Goal: Task Accomplishment & Management: Manage account settings

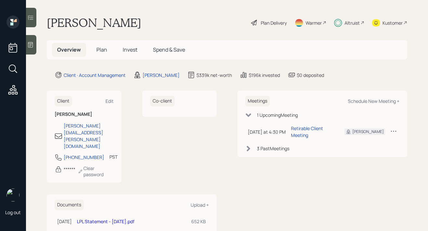
click at [104, 50] on span "Plan" at bounding box center [101, 49] width 11 height 7
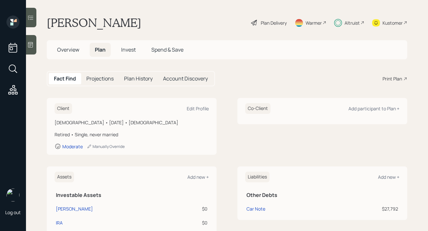
click at [131, 49] on span "Invest" at bounding box center [128, 49] width 15 height 7
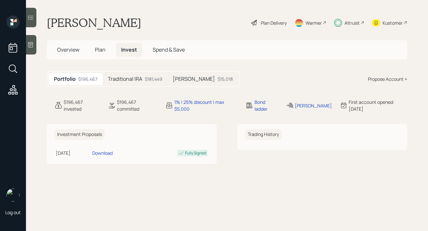
click at [135, 80] on h5 "Traditional IRA" at bounding box center [125, 79] width 34 height 6
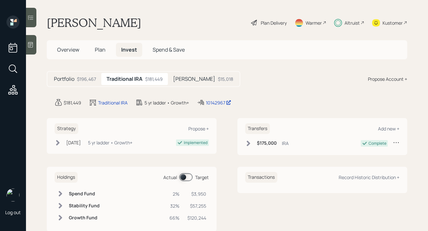
click at [218, 80] on div "$15,018" at bounding box center [225, 79] width 15 height 7
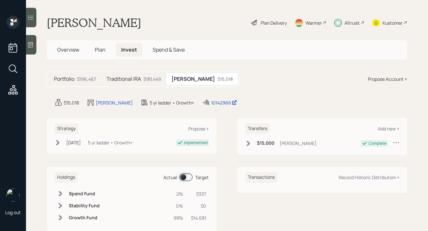
click at [144, 81] on div "$181,449" at bounding box center [153, 79] width 18 height 7
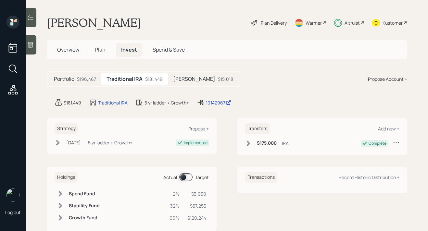
click at [253, 20] on icon at bounding box center [254, 23] width 8 height 8
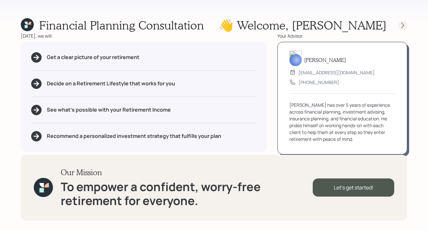
click at [400, 26] on icon at bounding box center [403, 25] width 6 height 6
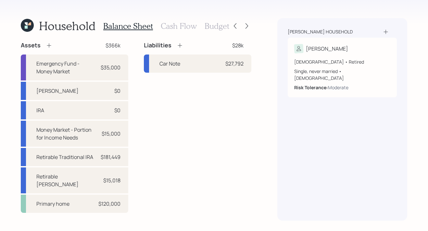
click at [29, 25] on icon at bounding box center [27, 25] width 13 height 13
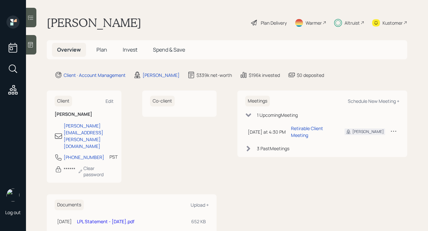
click at [91, 51] on h5 "Plan" at bounding box center [101, 50] width 21 height 14
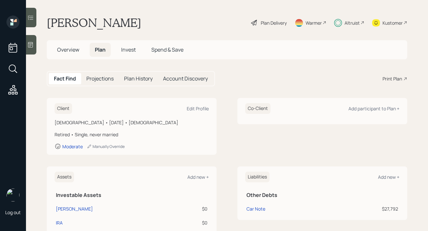
click at [146, 54] on div "Overview Plan Invest Spend & Save" at bounding box center [120, 50] width 137 height 14
click at [134, 53] on span "Invest" at bounding box center [128, 49] width 15 height 7
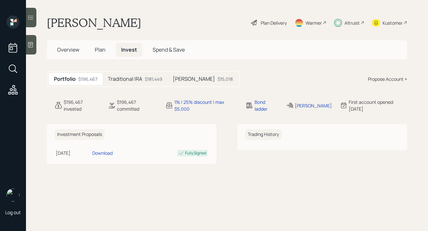
click at [350, 24] on div "Altruist" at bounding box center [352, 22] width 15 height 7
click at [70, 48] on span "Overview" at bounding box center [68, 49] width 22 height 7
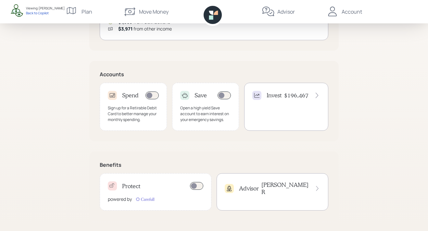
scroll to position [172, 0]
click at [288, 97] on h4 "$196,467" at bounding box center [296, 95] width 24 height 7
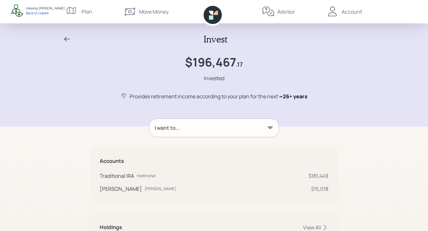
click at [68, 39] on icon at bounding box center [67, 39] width 8 height 8
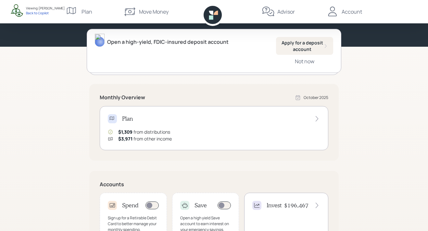
scroll to position [172, 0]
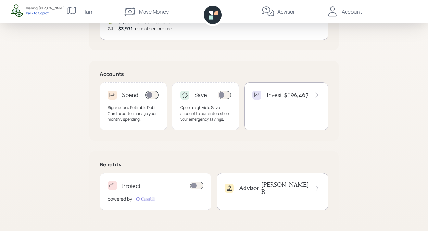
click at [251, 194] on div "Advisor Michael R" at bounding box center [273, 191] width 112 height 37
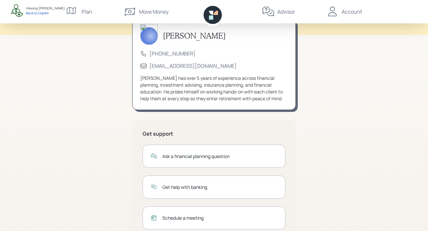
scroll to position [32, 0]
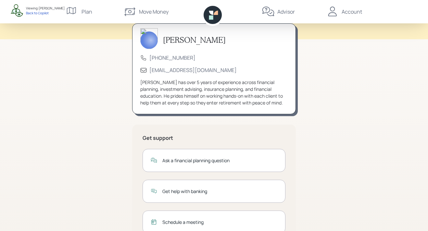
click at [356, 14] on div "Account" at bounding box center [352, 12] width 20 height 8
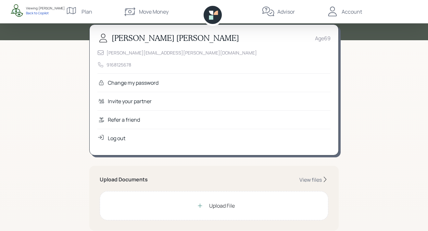
scroll to position [31, 0]
click at [149, 120] on div "Refer a friend" at bounding box center [213, 120] width 233 height 19
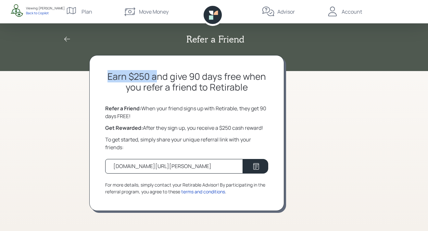
drag, startPoint x: 108, startPoint y: 75, endPoint x: 157, endPoint y: 77, distance: 49.1
click at [157, 76] on h2 "Earn $250 and give 90 days free when you refer a friend to Retirable" at bounding box center [186, 82] width 163 height 22
click at [199, 76] on h2 "Earn $250 and give 90 days free when you refer a friend to Retirable" at bounding box center [186, 82] width 163 height 22
click at [215, 169] on div "retirable.com/referral/rebecca/zmd4ta2" at bounding box center [174, 166] width 138 height 15
drag, startPoint x: 212, startPoint y: 168, endPoint x: 102, endPoint y: 166, distance: 110.2
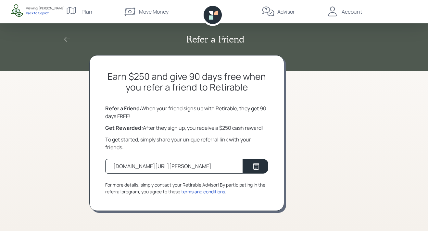
click at [102, 166] on div "Earn $250 and give 90 days free when you refer a friend to Retirable Refer a Fr…" at bounding box center [186, 133] width 195 height 156
copy div "retirable.com/referral/rebecca/zmd4ta2"
click at [68, 162] on div "Refer a Friend Earn $250 and give 90 days free when you refer a friend to Retir…" at bounding box center [214, 115] width 428 height 231
click at [212, 17] on icon at bounding box center [211, 17] width 4 height 4
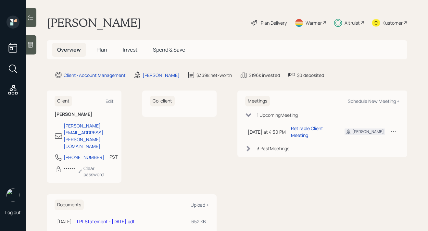
click at [104, 53] on span "Plan" at bounding box center [101, 49] width 11 height 7
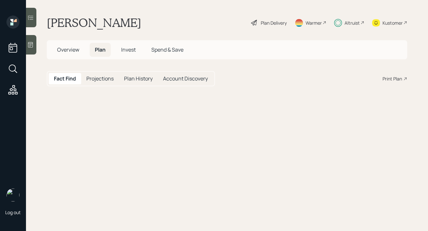
click at [127, 53] on span "Invest" at bounding box center [128, 49] width 15 height 7
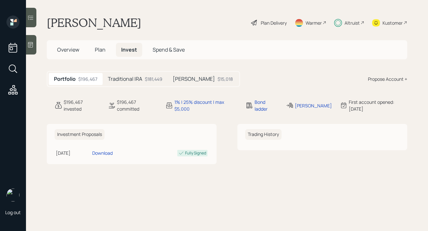
click at [101, 53] on span "Plan" at bounding box center [100, 49] width 11 height 7
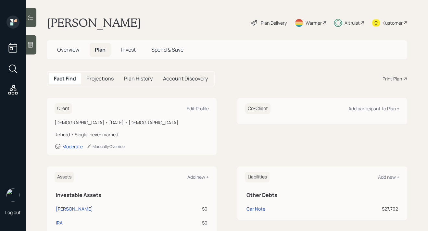
click at [66, 48] on span "Overview" at bounding box center [68, 49] width 22 height 7
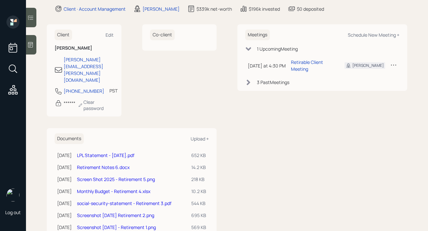
scroll to position [69, 0]
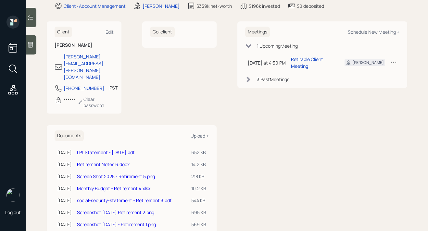
click at [137, 222] on link "Screenshot [DATE] - Retirement 1.png" at bounding box center [116, 225] width 79 height 6
click at [116, 185] on link "Monthly Budget - Retirement 4.xlsx" at bounding box center [113, 188] width 73 height 6
click at [110, 161] on link "Retirement Notes 6.docx" at bounding box center [103, 164] width 53 height 6
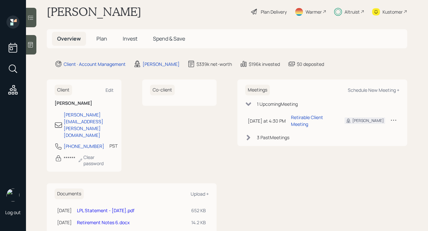
scroll to position [0, 0]
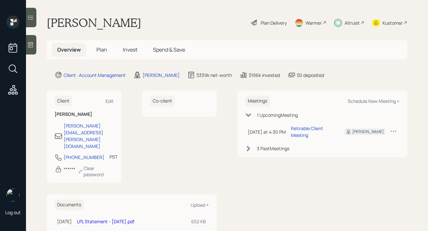
click at [101, 51] on span "Plan" at bounding box center [101, 49] width 11 height 7
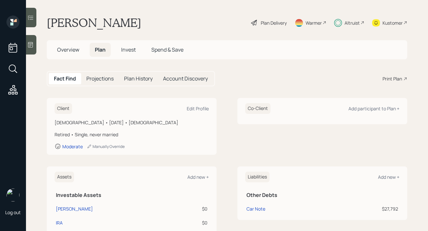
click at [73, 46] on span "Overview" at bounding box center [68, 49] width 22 height 7
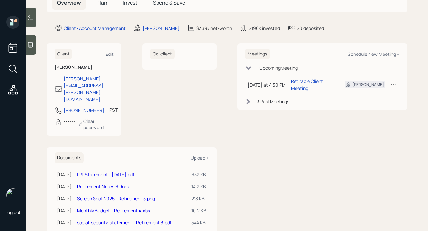
scroll to position [49, 0]
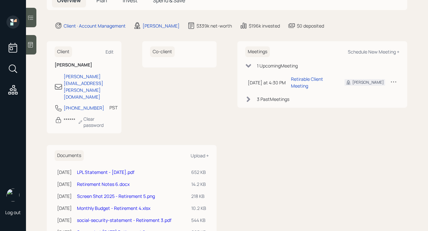
click at [115, 169] on link "LPL Statement - [DATE].pdf" at bounding box center [105, 172] width 57 height 6
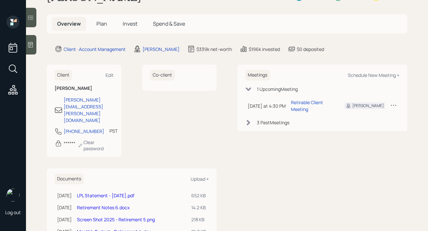
scroll to position [25, 0]
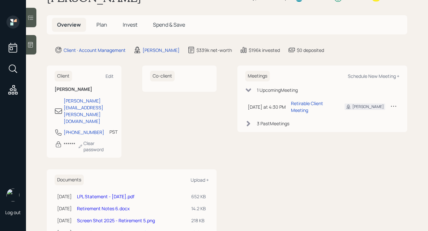
click at [103, 26] on span "Plan" at bounding box center [101, 24] width 11 height 7
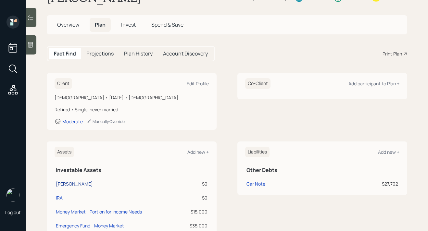
click at [72, 185] on div "[PERSON_NAME]" at bounding box center [74, 184] width 37 height 7
select select "roth_ira"
select select "balanced"
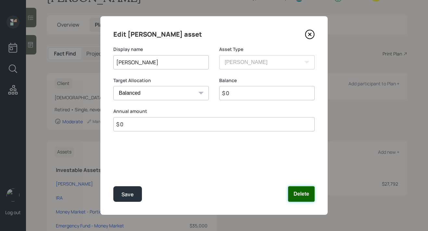
click at [302, 194] on button "Delete" at bounding box center [301, 194] width 27 height 16
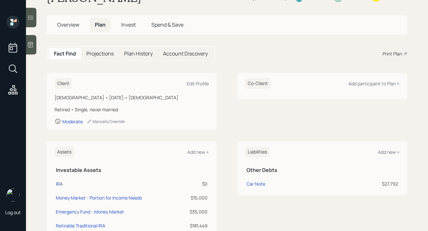
click at [57, 187] on div "IRA" at bounding box center [59, 184] width 7 height 7
select select "ira"
select select "balanced"
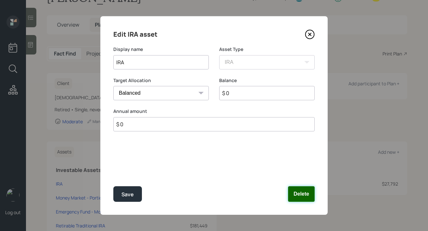
click at [309, 198] on button "Delete" at bounding box center [301, 194] width 27 height 16
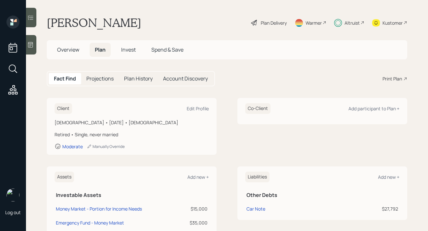
click at [126, 50] on span "Invest" at bounding box center [128, 49] width 15 height 7
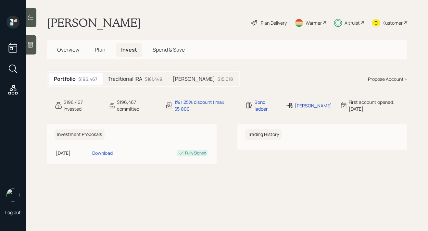
click at [146, 79] on div "$181,449" at bounding box center [154, 79] width 18 height 7
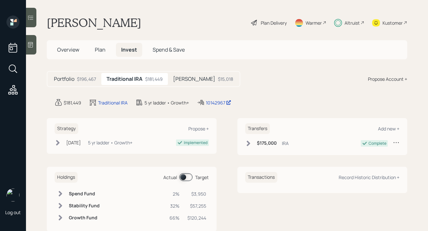
click at [218, 79] on div "$15,018" at bounding box center [225, 79] width 15 height 7
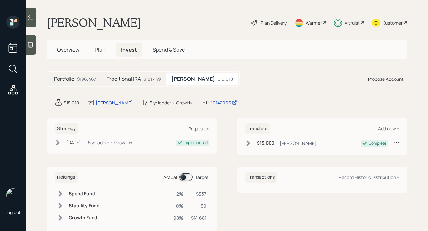
click at [78, 77] on div "$196,467" at bounding box center [86, 79] width 19 height 7
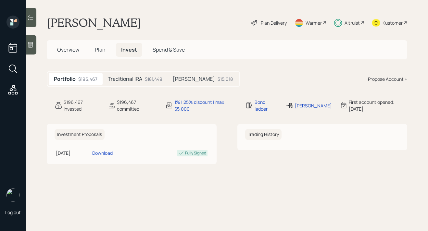
click at [78, 49] on span "Overview" at bounding box center [68, 49] width 22 height 7
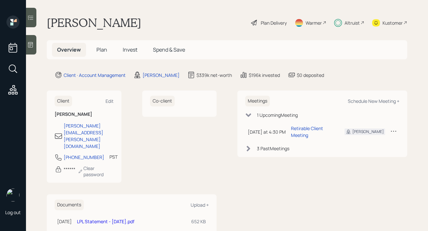
click at [101, 51] on span "Plan" at bounding box center [101, 49] width 11 height 7
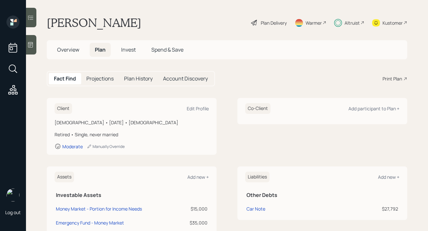
click at [350, 23] on div "Altruist" at bounding box center [352, 22] width 15 height 7
click at [77, 53] on span "Overview" at bounding box center [68, 49] width 22 height 7
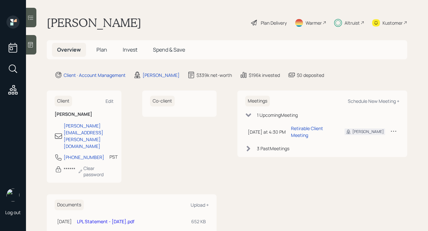
click at [107, 51] on span "Plan" at bounding box center [101, 49] width 11 height 7
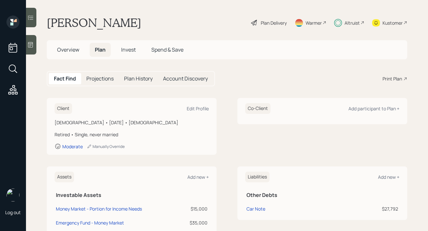
click at [133, 50] on span "Invest" at bounding box center [128, 49] width 15 height 7
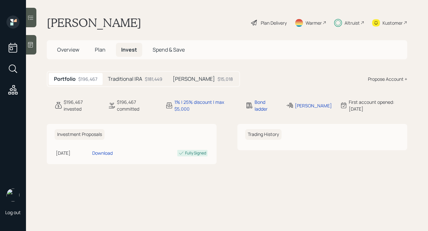
click at [358, 25] on div "Altruist" at bounding box center [352, 22] width 15 height 7
click at [70, 49] on span "Overview" at bounding box center [68, 49] width 22 height 7
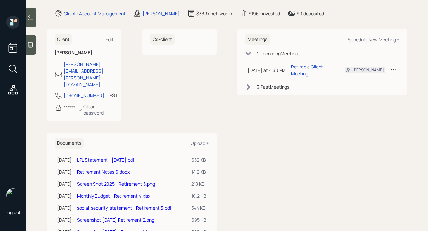
scroll to position [68, 0]
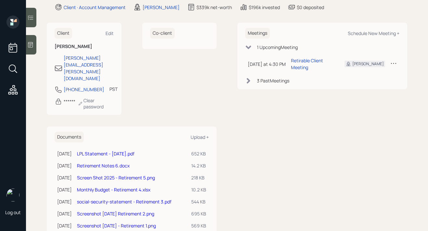
click at [119, 151] on link "LPL Statement - [DATE].pdf" at bounding box center [105, 154] width 57 height 6
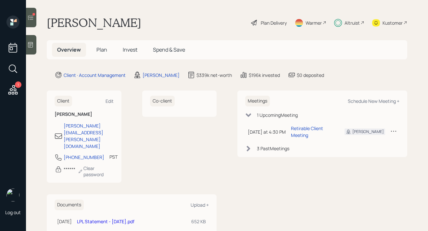
click at [32, 18] on icon at bounding box center [30, 17] width 6 height 6
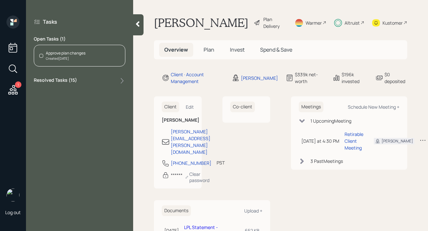
click at [94, 56] on div "Approve plan changes Created [DATE]" at bounding box center [80, 56] width 92 height 22
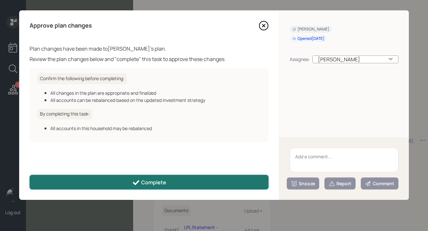
click at [141, 188] on button "Complete" at bounding box center [149, 182] width 239 height 15
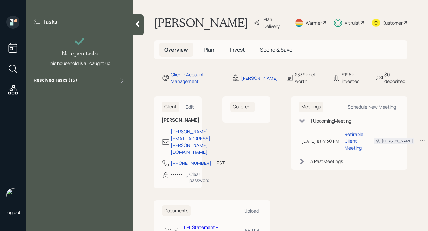
click at [141, 28] on div at bounding box center [138, 24] width 10 height 21
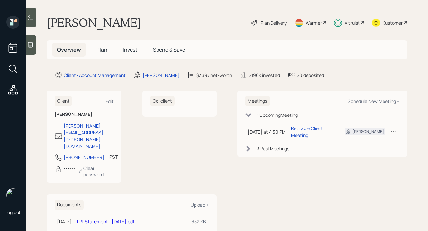
click at [127, 47] on span "Invest" at bounding box center [130, 49] width 15 height 7
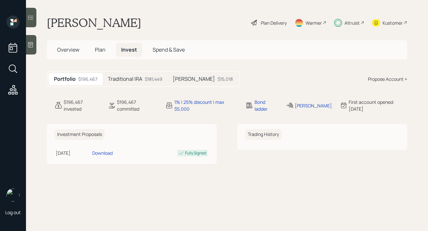
click at [389, 77] on div "Propose Account +" at bounding box center [387, 79] width 39 height 7
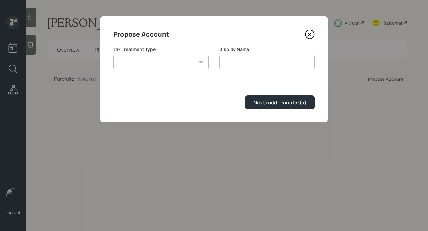
click at [188, 62] on select "[PERSON_NAME] Taxable Traditional" at bounding box center [161, 62] width 96 height 14
click at [309, 35] on icon at bounding box center [310, 35] width 10 height 10
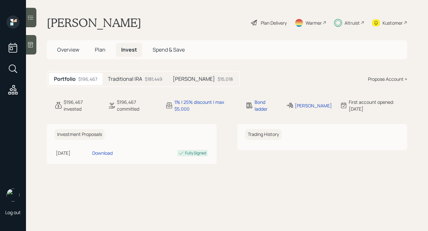
click at [99, 49] on span "Plan" at bounding box center [100, 49] width 11 height 7
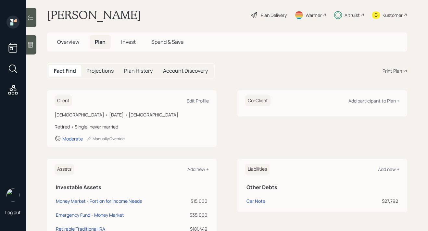
scroll to position [12, 0]
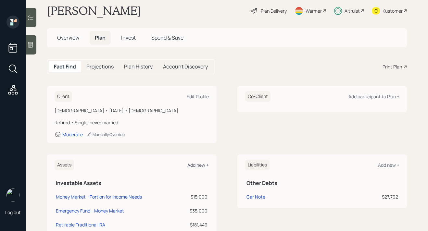
click at [198, 167] on div "Add new +" at bounding box center [197, 165] width 21 height 6
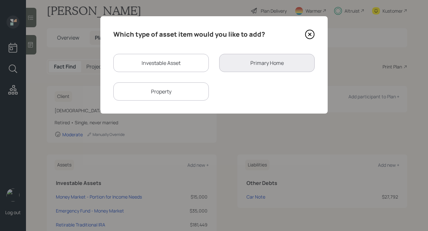
click at [187, 55] on div "Investable Asset" at bounding box center [161, 63] width 96 height 18
select select "taxable"
select select "balanced"
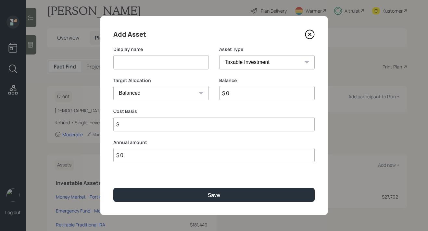
click at [177, 63] on input at bounding box center [161, 62] width 96 height 14
click at [117, 63] on input "Brokerage Account" at bounding box center [161, 62] width 96 height 14
type input "LPL Brokerage Account"
click at [236, 97] on input "$ 0" at bounding box center [267, 93] width 96 height 14
type input "$ 824"
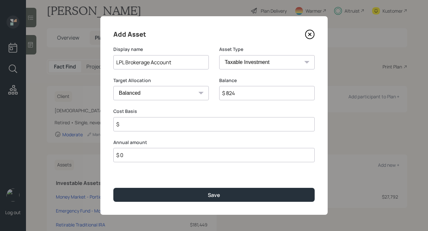
click at [212, 122] on input "$" at bounding box center [213, 124] width 201 height 14
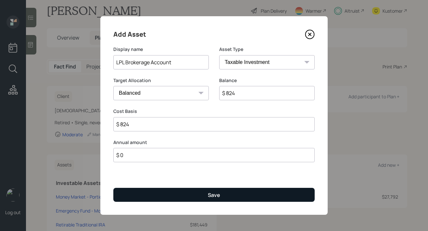
type input "$ 824"
click at [195, 194] on button "Save" at bounding box center [213, 195] width 201 height 14
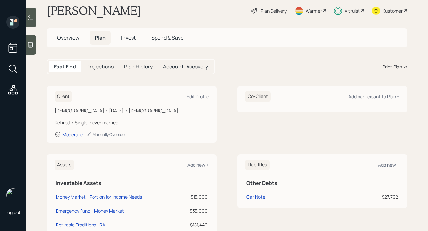
click at [136, 38] on span "Invest" at bounding box center [128, 37] width 15 height 7
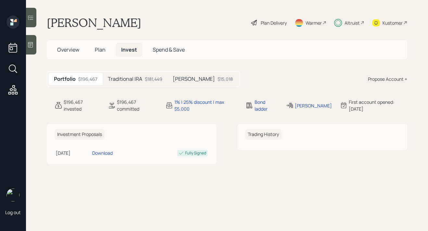
click at [391, 80] on div "Propose Account +" at bounding box center [387, 79] width 39 height 7
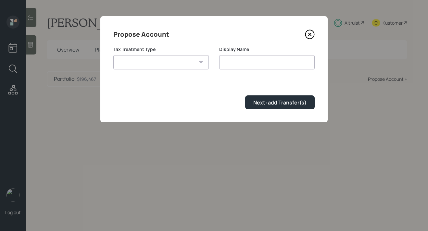
click at [167, 62] on select "Roth Taxable Traditional" at bounding box center [161, 62] width 96 height 14
select select "taxable"
click at [113, 55] on select "Roth Taxable Traditional" at bounding box center [161, 62] width 96 height 14
click at [272, 64] on input "Taxable" at bounding box center [267, 62] width 96 height 14
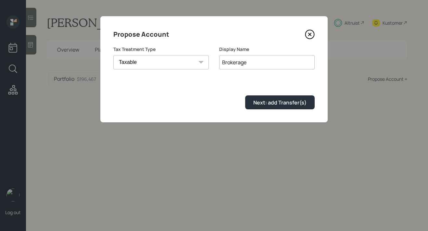
drag, startPoint x: 248, startPoint y: 64, endPoint x: 201, endPoint y: 63, distance: 47.1
click at [201, 63] on div "Tax Treatment Type Roth Taxable Traditional Display Name Brokerage" at bounding box center [213, 61] width 201 height 31
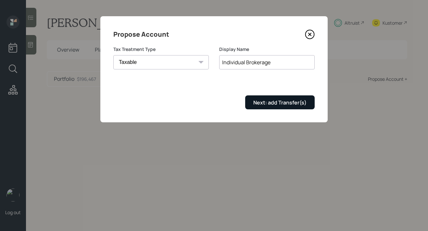
type input "Individual Brokerage"
click at [258, 102] on div "Next: add Transfer(s)" at bounding box center [279, 102] width 53 height 7
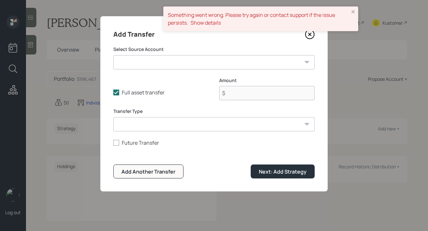
click at [227, 64] on select "Money Market - Portion for Income Needs ($15,000 | Taxable Investment) Emergenc…" at bounding box center [213, 62] width 201 height 14
select select "71460424-98d7-40fb-b8cc-93737e008096"
click at [113, 55] on select "Money Market - Portion for Income Needs ($15,000 | Taxable Investment) Emergenc…" at bounding box center [213, 62] width 201 height 14
type input "$ 824"
click at [353, 10] on icon "close" at bounding box center [353, 11] width 5 height 5
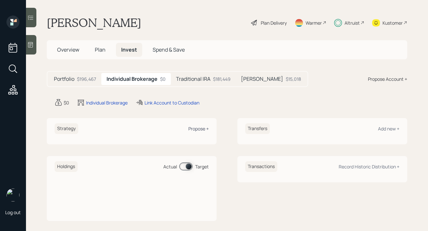
click at [202, 129] on div "Propose +" at bounding box center [198, 129] width 20 height 6
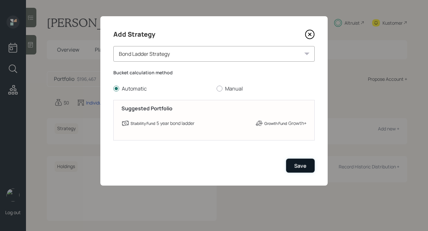
click at [296, 167] on div "Save" at bounding box center [300, 165] width 12 height 7
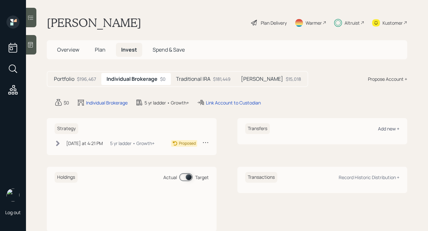
click at [392, 130] on div "Add new +" at bounding box center [388, 129] width 21 height 6
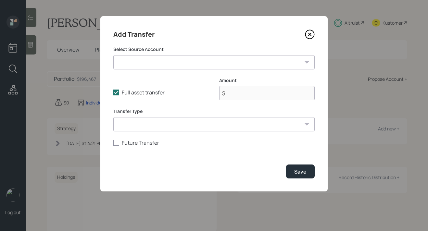
click at [184, 65] on select "Money Market - Portion for Income Needs ($15,000 | Taxable Investment) Emergenc…" at bounding box center [213, 62] width 201 height 14
select select "71460424-98d7-40fb-b8cc-93737e008096"
click at [113, 55] on select "Money Market - Portion for Income Needs ($15,000 | Taxable Investment) Emergenc…" at bounding box center [213, 62] width 201 height 14
type input "$ 824"
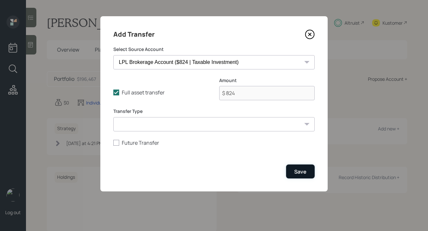
click at [309, 171] on button "Save" at bounding box center [300, 172] width 29 height 14
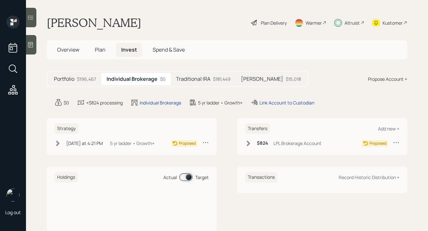
click at [58, 145] on icon at bounding box center [58, 144] width 4 height 6
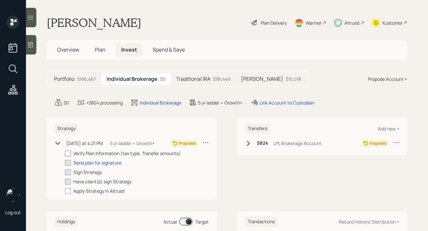
click at [72, 152] on label at bounding box center [69, 153] width 8 height 7
click at [65, 153] on input "checkbox" at bounding box center [65, 153] width 0 height 0
checkbox input "true"
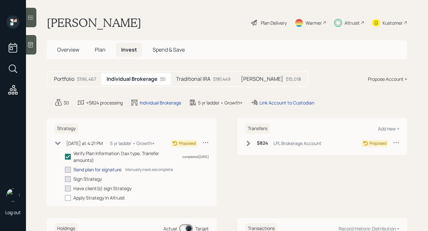
click at [82, 169] on div "Send plan for signature" at bounding box center [97, 169] width 48 height 7
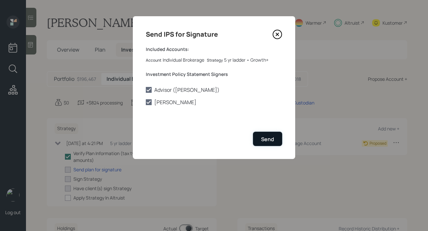
click at [272, 136] on div "Send" at bounding box center [267, 139] width 13 height 7
checkbox input "true"
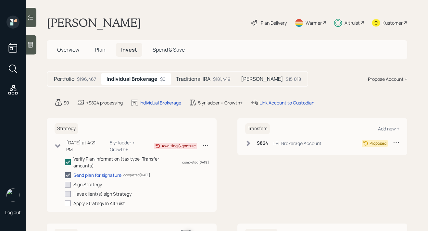
click at [251, 146] on icon at bounding box center [248, 143] width 6 height 6
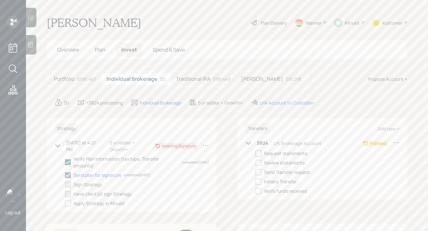
click at [260, 154] on div at bounding box center [259, 154] width 6 height 6
click at [256, 154] on input "checkbox" at bounding box center [255, 153] width 0 height 0
checkbox input "true"
click at [260, 163] on div at bounding box center [259, 163] width 6 height 6
click at [256, 163] on input "checkbox" at bounding box center [255, 163] width 0 height 0
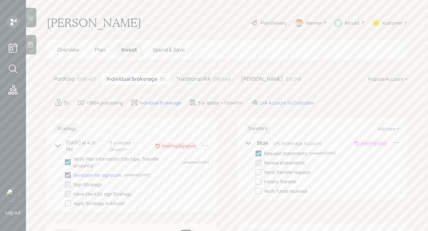
checkbox input "true"
click at [260, 171] on div at bounding box center [259, 173] width 6 height 6
click at [256, 172] on input "checkbox" at bounding box center [255, 172] width 0 height 0
checkbox input "true"
click at [248, 140] on icon at bounding box center [248, 143] width 6 height 6
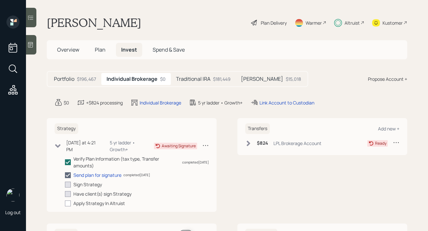
click at [58, 145] on icon at bounding box center [58, 147] width 6 height 4
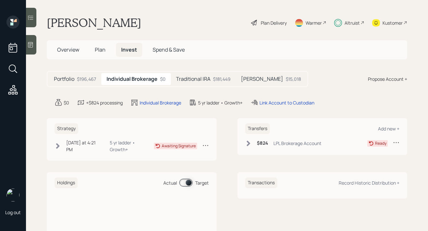
click at [252, 145] on div "$824 LPL Brokerage Account" at bounding box center [283, 143] width 76 height 8
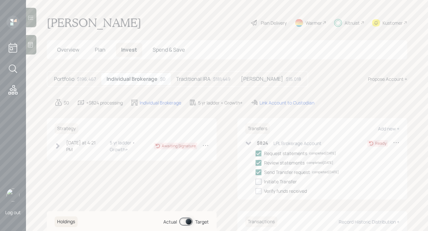
click at [260, 182] on div at bounding box center [259, 182] width 6 height 6
click at [256, 182] on input "checkbox" at bounding box center [255, 182] width 0 height 0
checkbox input "true"
click at [249, 142] on icon at bounding box center [248, 143] width 6 height 6
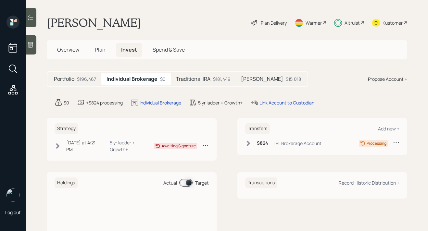
click at [78, 80] on div "$196,467" at bounding box center [86, 79] width 19 height 7
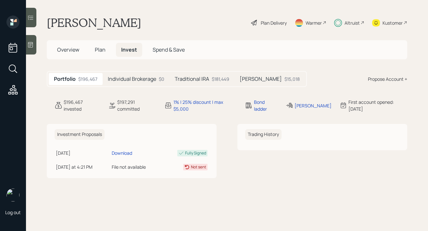
click at [109, 50] on h5 "Plan" at bounding box center [100, 50] width 21 height 14
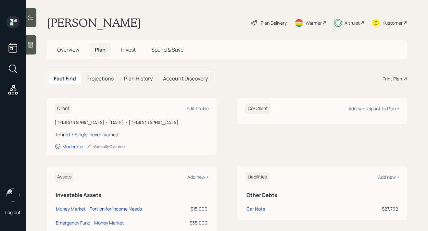
click at [52, 51] on div "Overview Plan Invest Spend & Save" at bounding box center [227, 49] width 361 height 19
click at [67, 50] on span "Overview" at bounding box center [68, 49] width 22 height 7
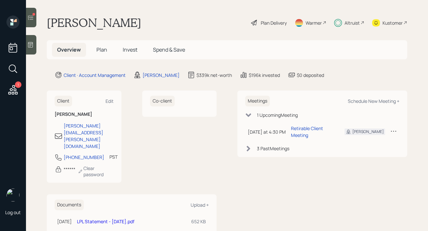
click at [32, 19] on icon at bounding box center [30, 17] width 6 height 6
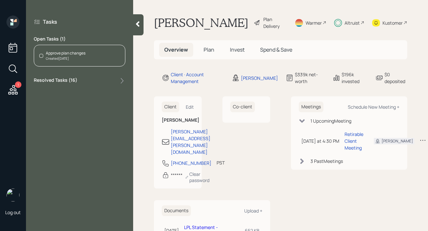
click at [90, 58] on div "Approve plan changes Created [DATE]" at bounding box center [80, 56] width 92 height 22
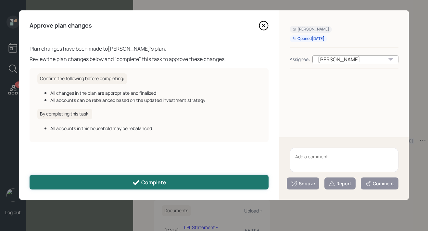
click at [146, 182] on div "Complete" at bounding box center [149, 183] width 34 height 8
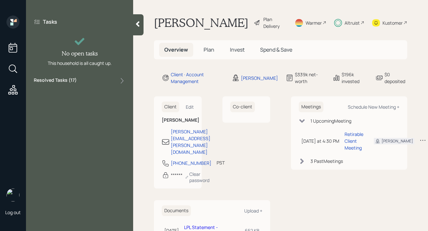
click at [134, 25] on div at bounding box center [138, 24] width 10 height 21
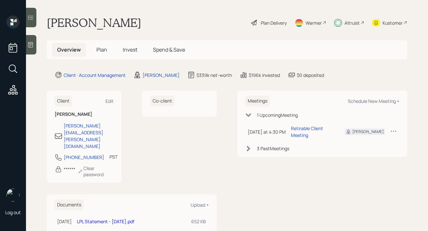
click at [132, 51] on span "Invest" at bounding box center [130, 49] width 15 height 7
